Goal: Navigation & Orientation: Find specific page/section

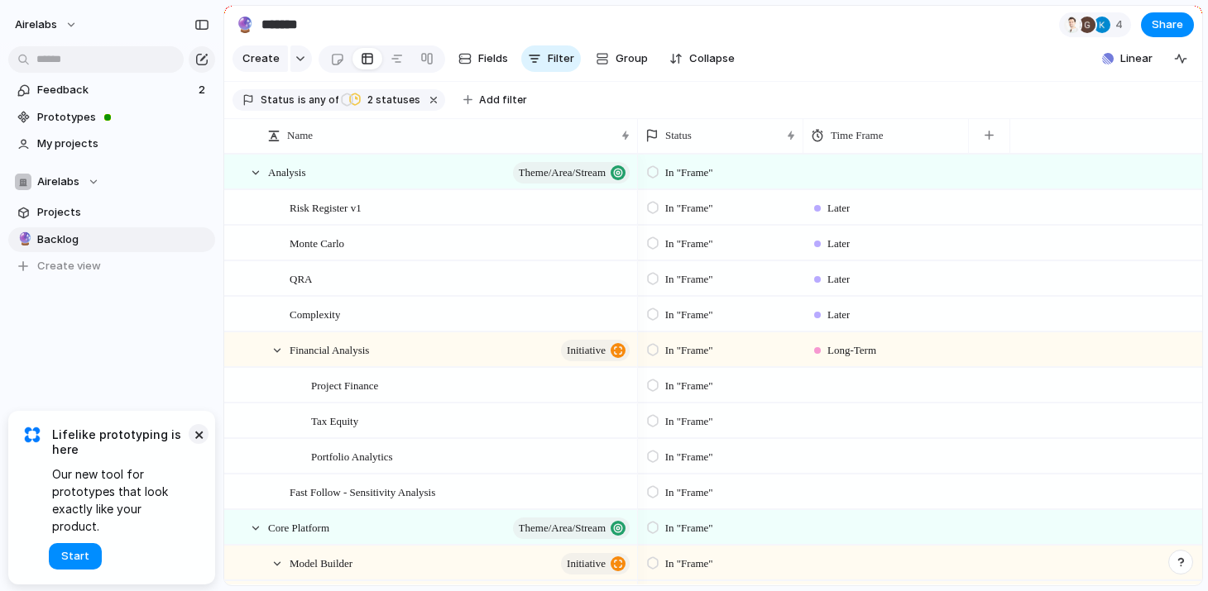
click at [196, 444] on button "×" at bounding box center [199, 434] width 20 height 20
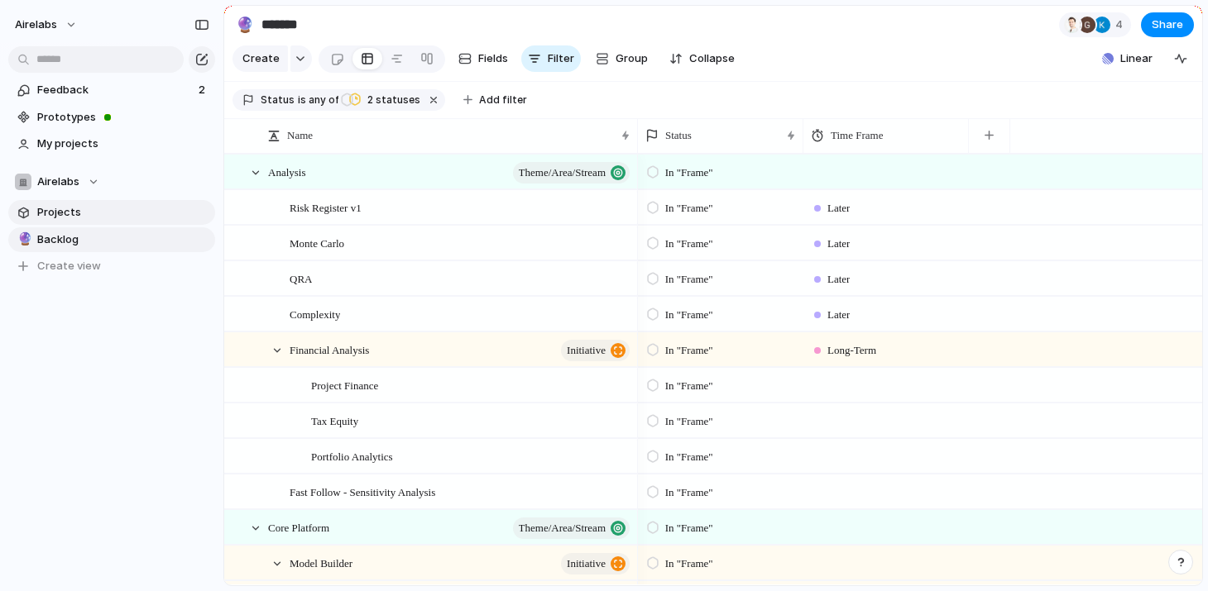
click at [35, 219] on link "Projects" at bounding box center [111, 212] width 207 height 25
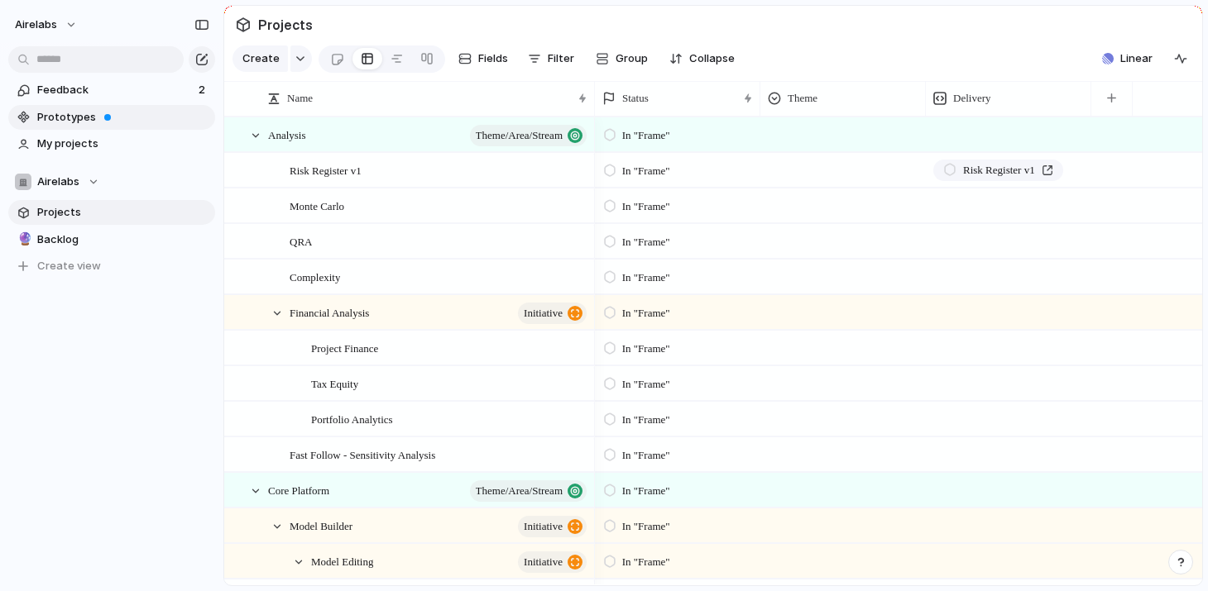
click at [66, 104] on section "Feedback 2 Prototypes My projects" at bounding box center [111, 115] width 223 height 82
click at [67, 93] on span "Feedback" at bounding box center [115, 90] width 156 height 17
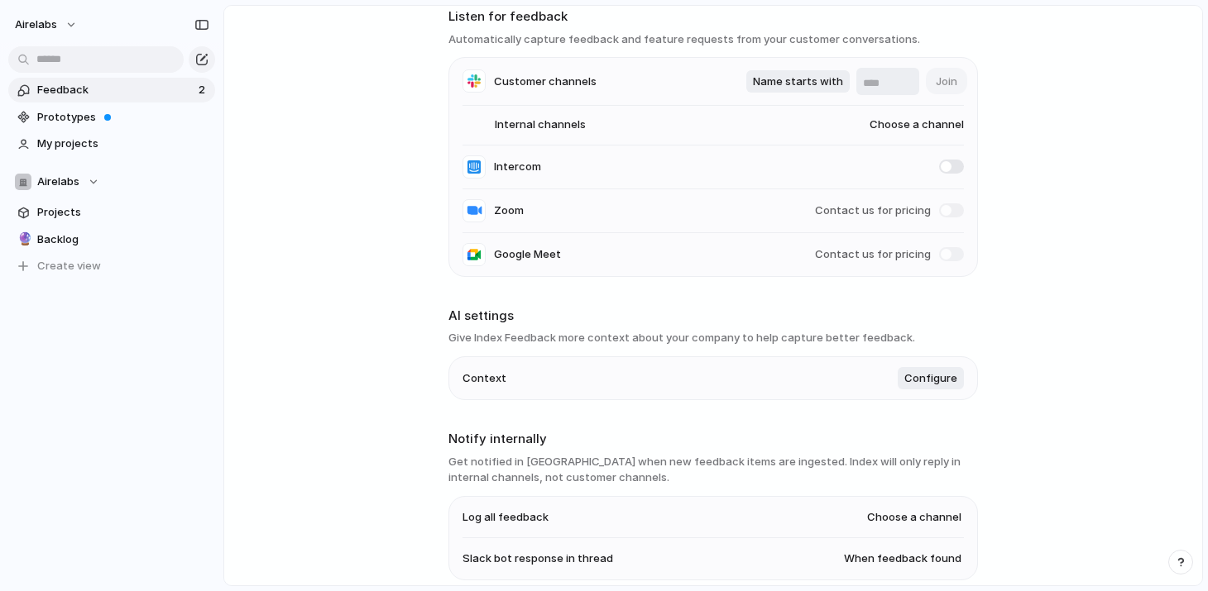
scroll to position [89, 0]
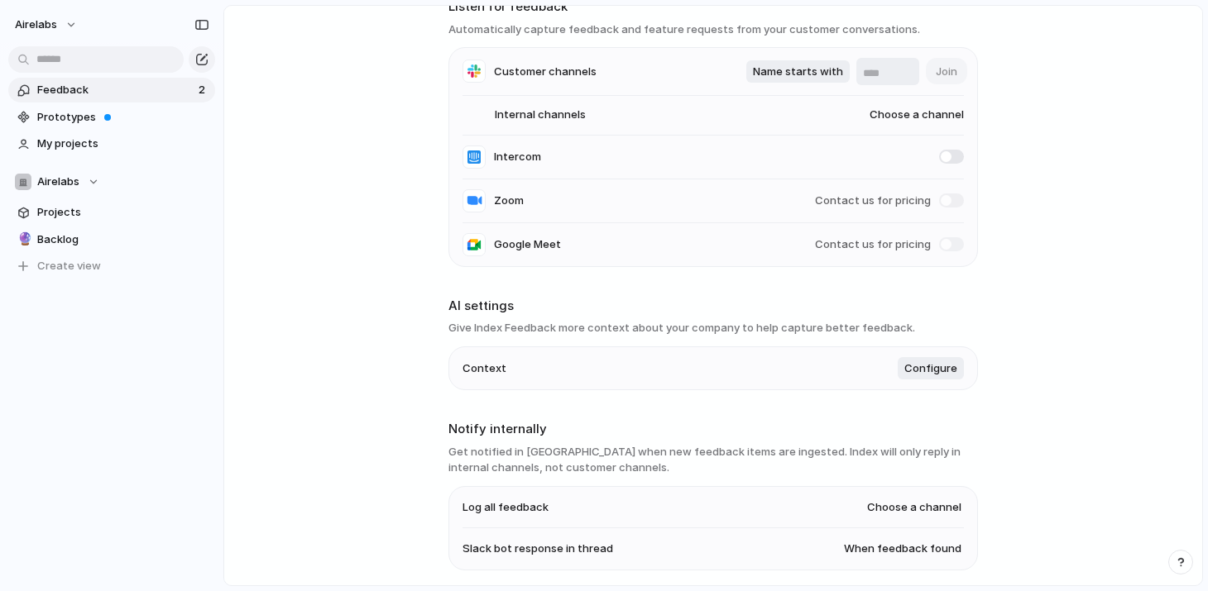
click at [605, 384] on li "Context Configure" at bounding box center [712, 368] width 501 height 43
click at [581, 372] on li "Context Configure" at bounding box center [712, 368] width 501 height 43
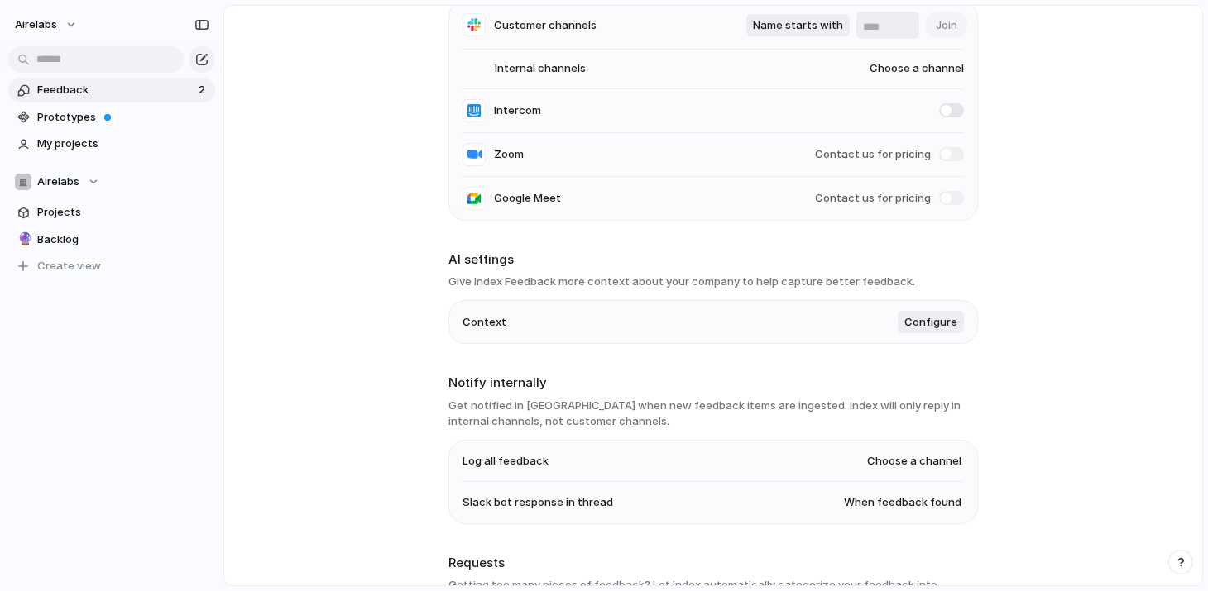
scroll to position [275, 0]
